Goal: Task Accomplishment & Management: Manage account settings

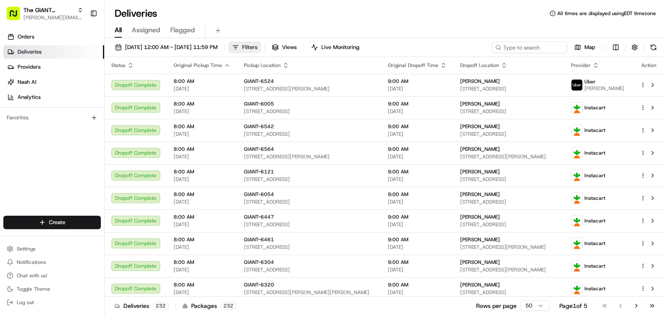
click at [261, 47] on button "Filters" at bounding box center [245, 47] width 33 height 12
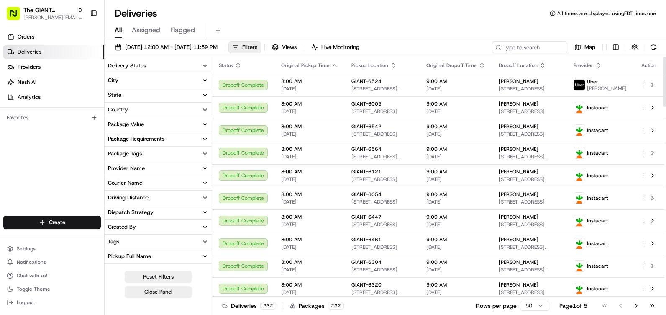
click at [261, 51] on button "Filters" at bounding box center [245, 47] width 33 height 12
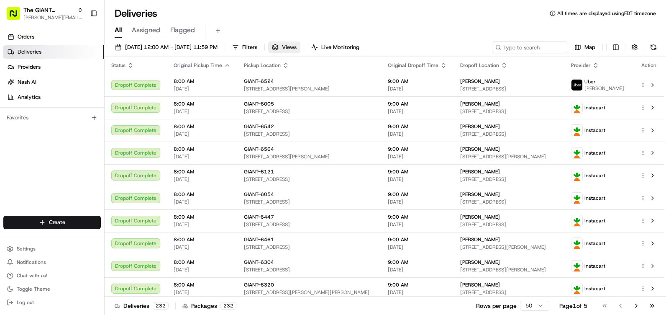
drag, startPoint x: 289, startPoint y: 47, endPoint x: 305, endPoint y: 46, distance: 16.0
click at [257, 47] on span "Filters" at bounding box center [249, 48] width 15 height 8
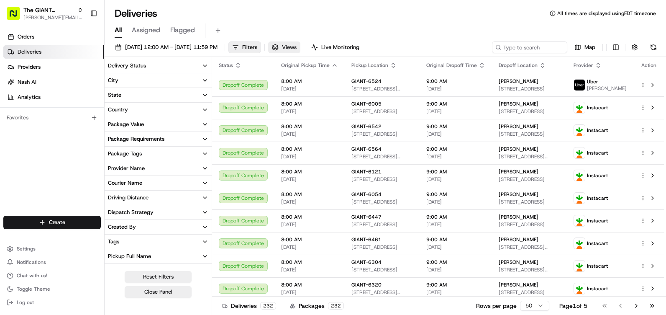
click at [301, 46] on button "Views" at bounding box center [284, 47] width 32 height 12
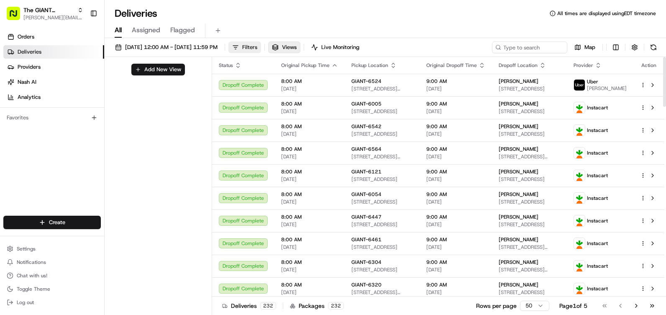
click at [257, 49] on span "Filters" at bounding box center [249, 48] width 15 height 8
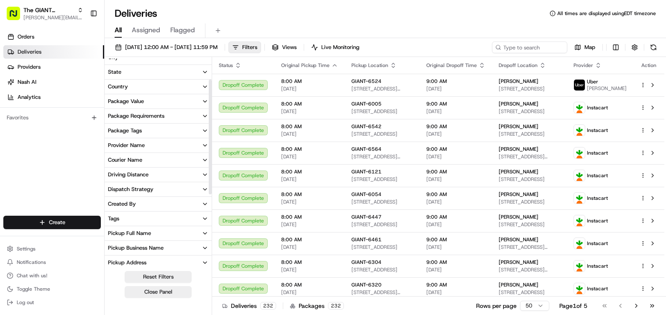
scroll to position [42, 0]
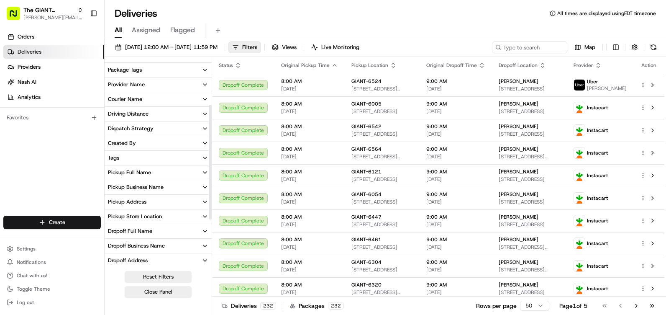
click at [144, 243] on div "Dropoff Business Name" at bounding box center [136, 246] width 57 height 8
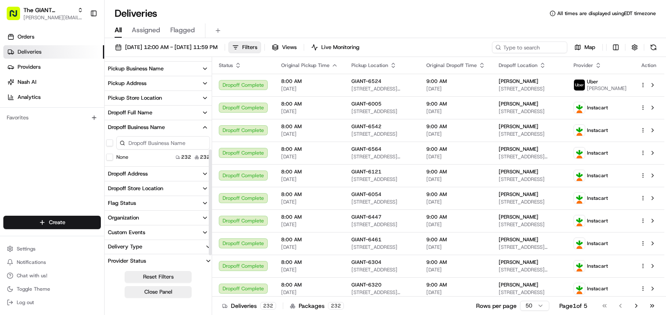
scroll to position [203, 0]
click at [157, 77] on button "Pickup Address" at bounding box center [158, 82] width 107 height 14
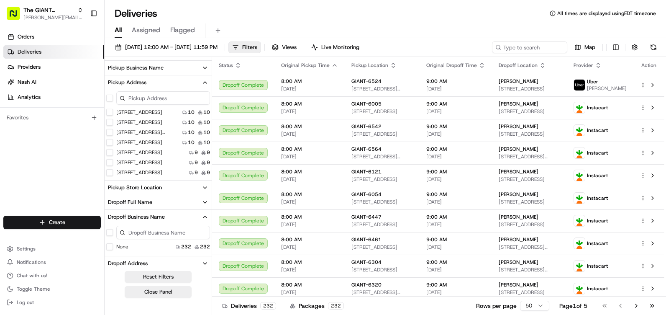
click at [154, 98] on input at bounding box center [163, 97] width 94 height 13
click at [144, 85] on div "Pickup Address" at bounding box center [127, 83] width 39 height 8
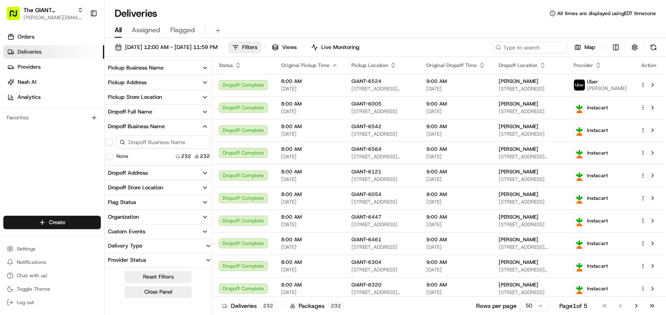
click at [137, 126] on div "Dropoff Business Name" at bounding box center [136, 127] width 57 height 8
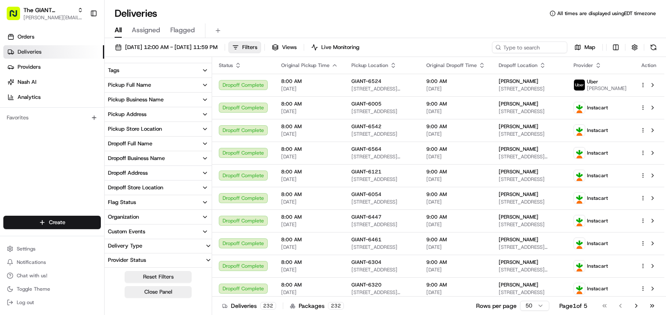
click at [141, 130] on div "Pickup Store Location" at bounding box center [135, 129] width 54 height 8
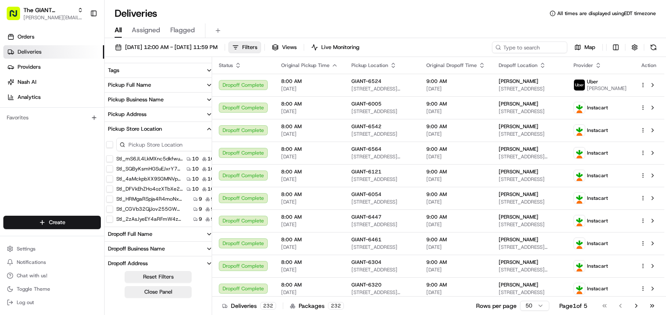
click at [136, 144] on input at bounding box center [165, 144] width 98 height 13
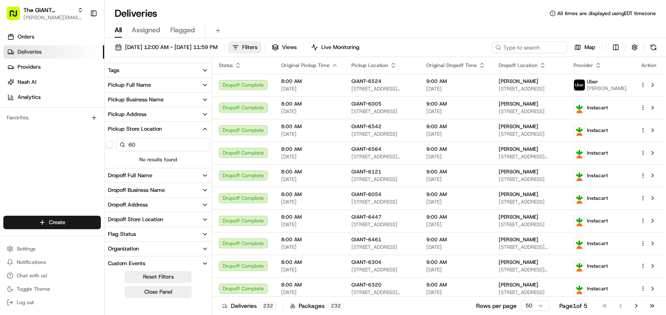
type input "6"
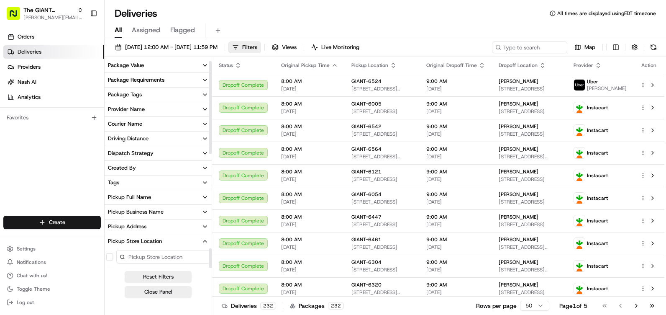
scroll to position [4, 0]
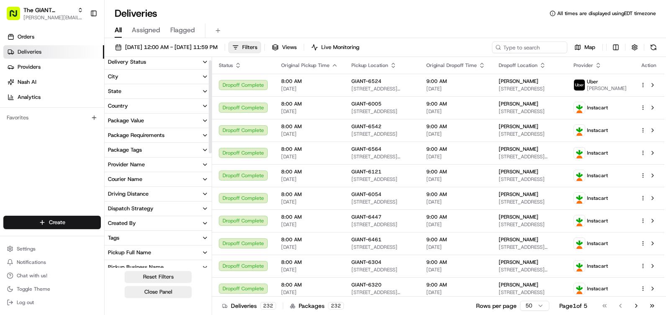
click at [278, 5] on div "Deliveries All times are displayed using EDT timezone All Assigned Flagged 08/2…" at bounding box center [386, 157] width 562 height 315
click at [218, 49] on span "[DATE] 12:00 AM - [DATE] 11:59 PM" at bounding box center [171, 48] width 93 height 8
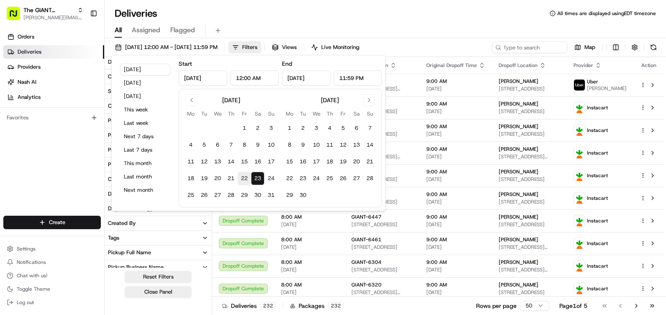
click at [243, 179] on button "22" at bounding box center [244, 178] width 13 height 13
type input "[DATE]"
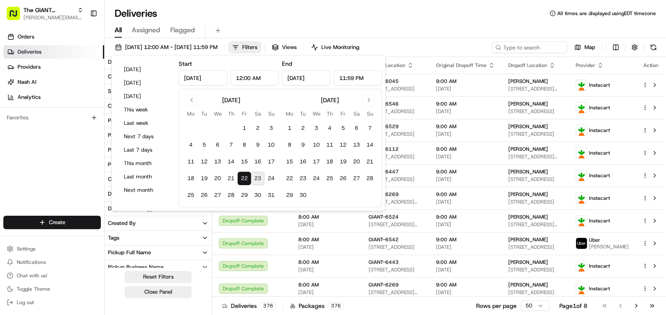
click at [86, 275] on button "Chat with us!" at bounding box center [52, 276] width 98 height 12
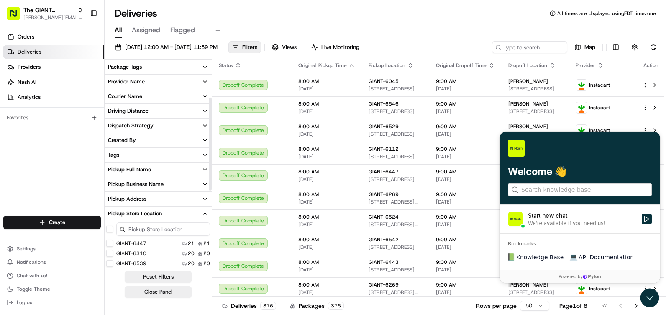
scroll to position [87, 0]
click at [139, 222] on input at bounding box center [163, 227] width 94 height 13
type input "6087"
click at [110, 244] on button "GIANT-6087" at bounding box center [109, 242] width 7 height 7
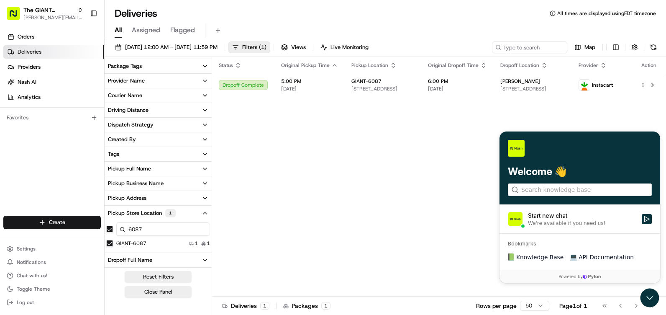
click at [352, 18] on div "Deliveries All times are displayed using EDT timezone" at bounding box center [386, 13] width 562 height 13
click at [306, 48] on span "Views" at bounding box center [298, 48] width 15 height 8
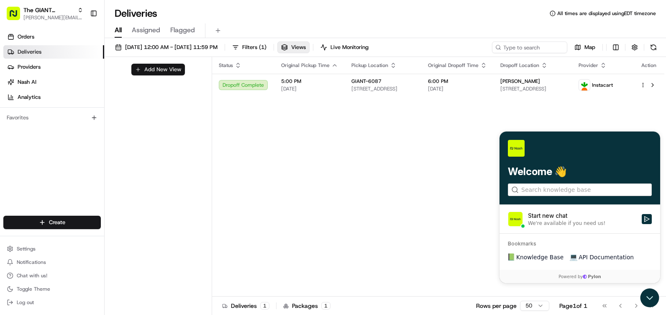
click at [170, 67] on button "Add New View" at bounding box center [158, 70] width 54 height 12
drag, startPoint x: 149, startPoint y: 81, endPoint x: 150, endPoint y: 77, distance: 4.2
click at [149, 78] on form "Visibility: Only me All organizations within this account Only me within this o…" at bounding box center [158, 78] width 100 height 29
click at [151, 74] on input at bounding box center [144, 73] width 66 height 12
type input "6087"
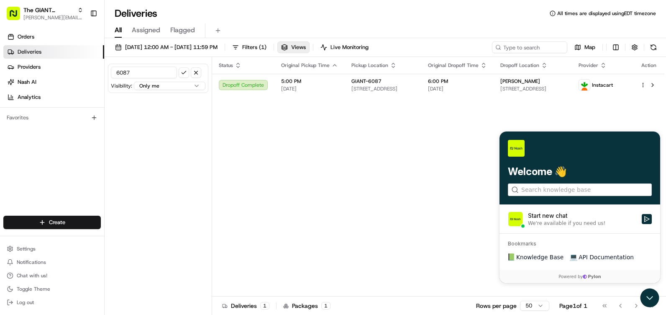
click at [183, 72] on button "submit" at bounding box center [184, 72] width 10 height 10
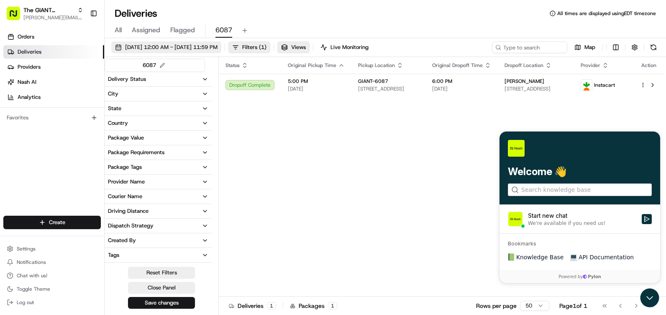
click at [189, 44] on span "[DATE] 12:00 AM - [DATE] 11:59 PM" at bounding box center [171, 48] width 93 height 8
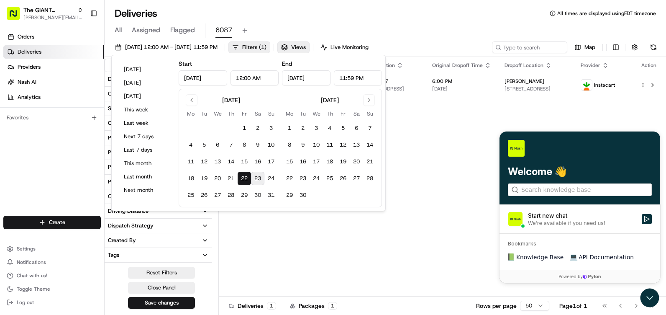
click at [260, 175] on button "23" at bounding box center [257, 178] width 13 height 13
type input "[DATE]"
click at [260, 176] on button "23" at bounding box center [257, 178] width 13 height 13
type input "[DATE]"
click at [436, 21] on div "All Assigned Flagged 6087" at bounding box center [386, 29] width 562 height 18
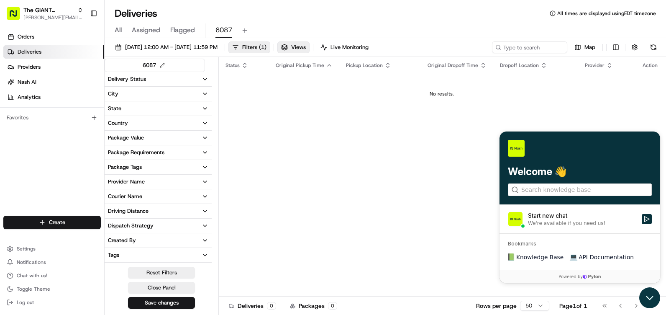
click at [646, 292] on icon "Open customer support" at bounding box center [650, 297] width 21 height 21
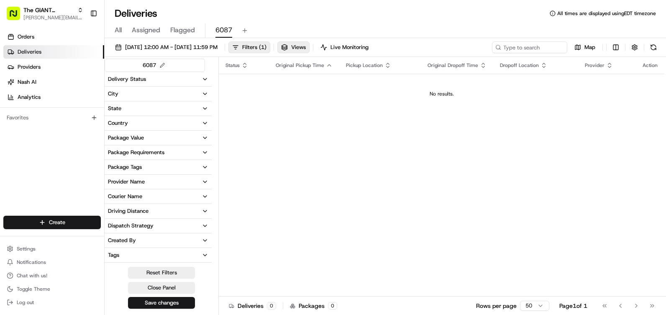
click at [467, 175] on div "Status Original Pickup Time Pickup Location Original Dropoff Time Dropoff Locat…" at bounding box center [442, 176] width 446 height 239
click at [156, 290] on button "Close Panel" at bounding box center [161, 288] width 67 height 12
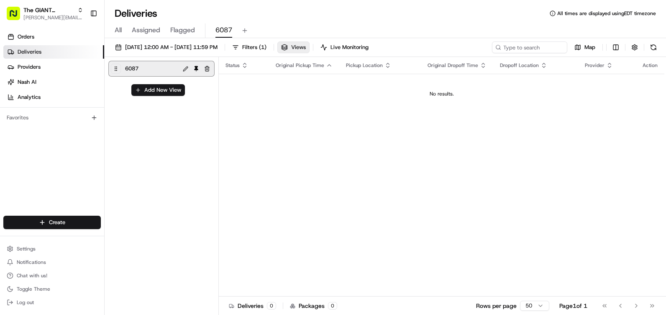
click at [306, 44] on span "Views" at bounding box center [298, 48] width 15 height 8
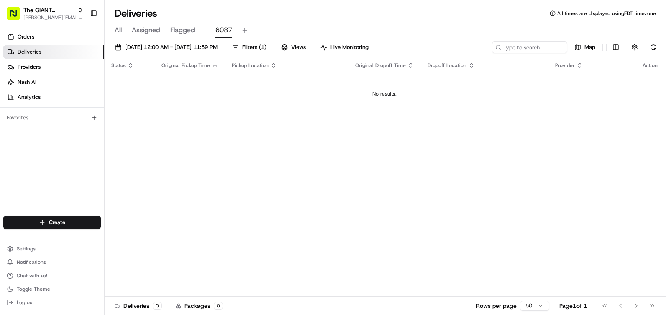
click at [238, 131] on div "Status Original Pickup Time Pickup Location Original Dropoff Time Dropoff Locat…" at bounding box center [385, 176] width 560 height 239
click at [122, 25] on button "All" at bounding box center [118, 30] width 7 height 14
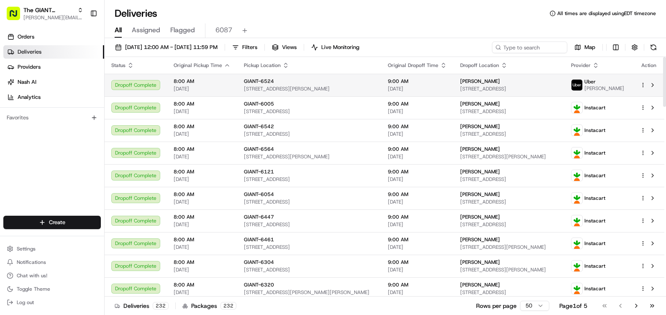
click at [256, 83] on span "GIANT-6524" at bounding box center [259, 81] width 30 height 7
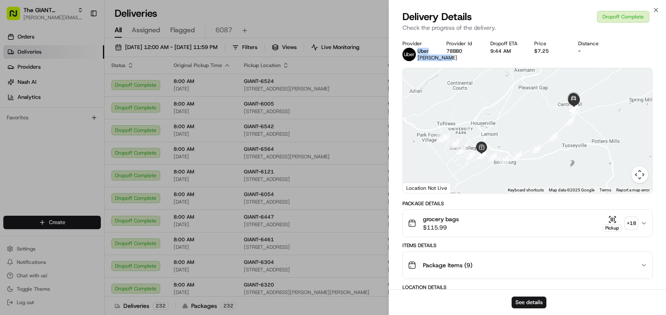
drag, startPoint x: 428, startPoint y: 63, endPoint x: 418, endPoint y: 53, distance: 13.9
click at [418, 53] on div "Uber SAMANDAR S." at bounding box center [438, 54] width 40 height 13
drag, startPoint x: 418, startPoint y: 53, endPoint x: 420, endPoint y: 63, distance: 9.8
click at [420, 61] on span "[PERSON_NAME]" at bounding box center [438, 57] width 40 height 7
click at [529, 301] on button "See details" at bounding box center [529, 302] width 35 height 12
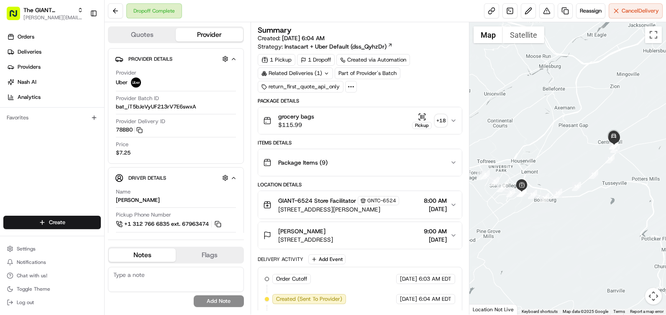
click at [451, 114] on button "grocery bags $115.99 Pickup + 18" at bounding box center [360, 120] width 204 height 27
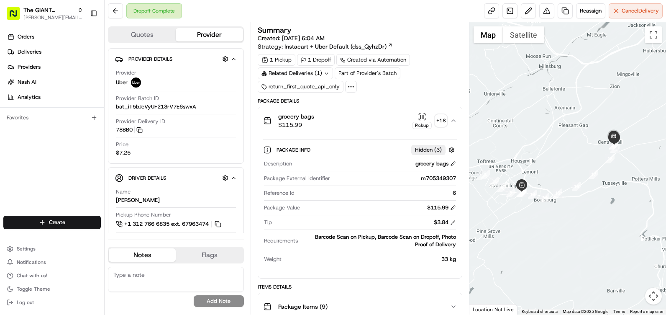
click at [436, 179] on div "m705349307" at bounding box center [395, 179] width 123 height 8
drag, startPoint x: 436, startPoint y: 179, endPoint x: 394, endPoint y: 174, distance: 42.6
click at [394, 174] on div "Description grocery bags Package External Identifier m705349307 Reference Id 6 …" at bounding box center [360, 212] width 194 height 110
click at [42, 27] on div "Orders Deliveries Providers [PERSON_NAME] Analytics" at bounding box center [52, 67] width 104 height 80
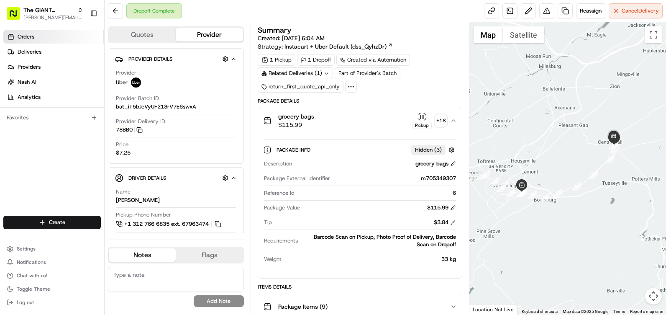
click at [36, 39] on link "Orders" at bounding box center [53, 36] width 101 height 13
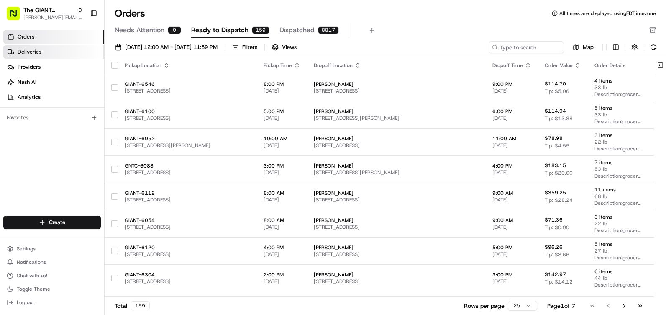
click at [44, 51] on link "Deliveries" at bounding box center [53, 51] width 101 height 13
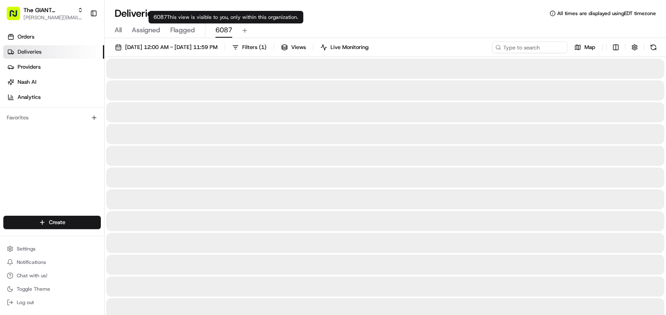
click at [219, 33] on span "6087" at bounding box center [224, 30] width 17 height 10
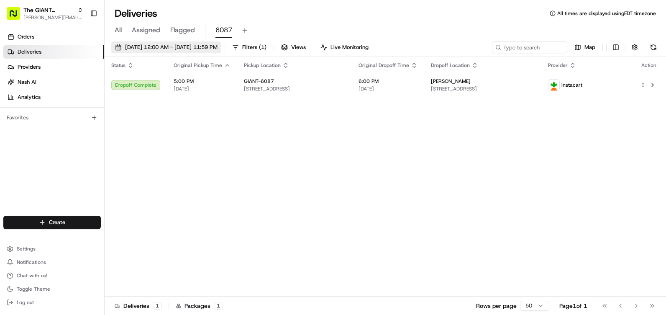
click at [218, 44] on span "[DATE] 12:00 AM - [DATE] 11:59 PM" at bounding box center [171, 48] width 93 height 8
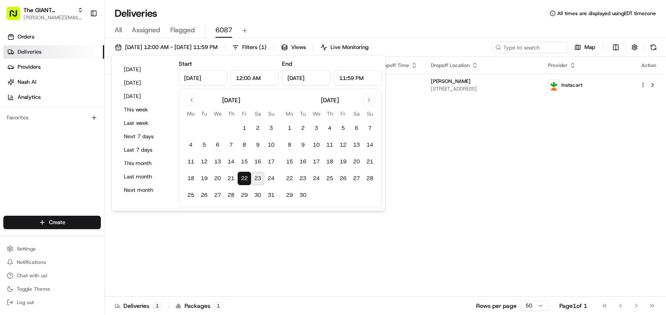
click at [261, 182] on button "23" at bounding box center [257, 178] width 13 height 13
type input "[DATE]"
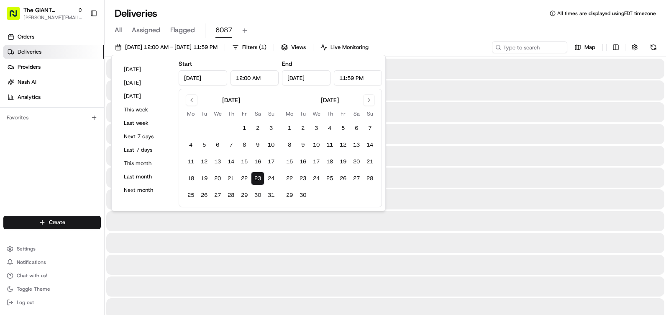
click at [259, 178] on button "23" at bounding box center [257, 178] width 13 height 13
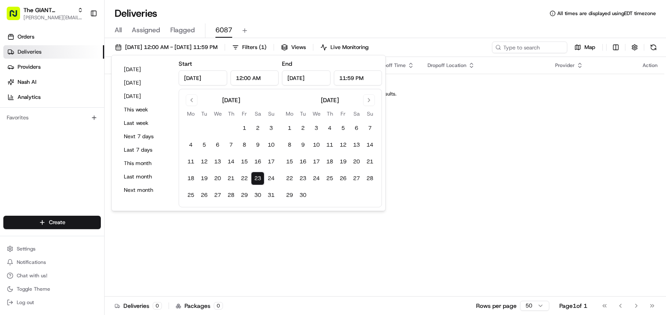
click at [443, 15] on div "Deliveries All times are displayed using EDT timezone" at bounding box center [386, 13] width 562 height 13
